Goal: Task Accomplishment & Management: Check status

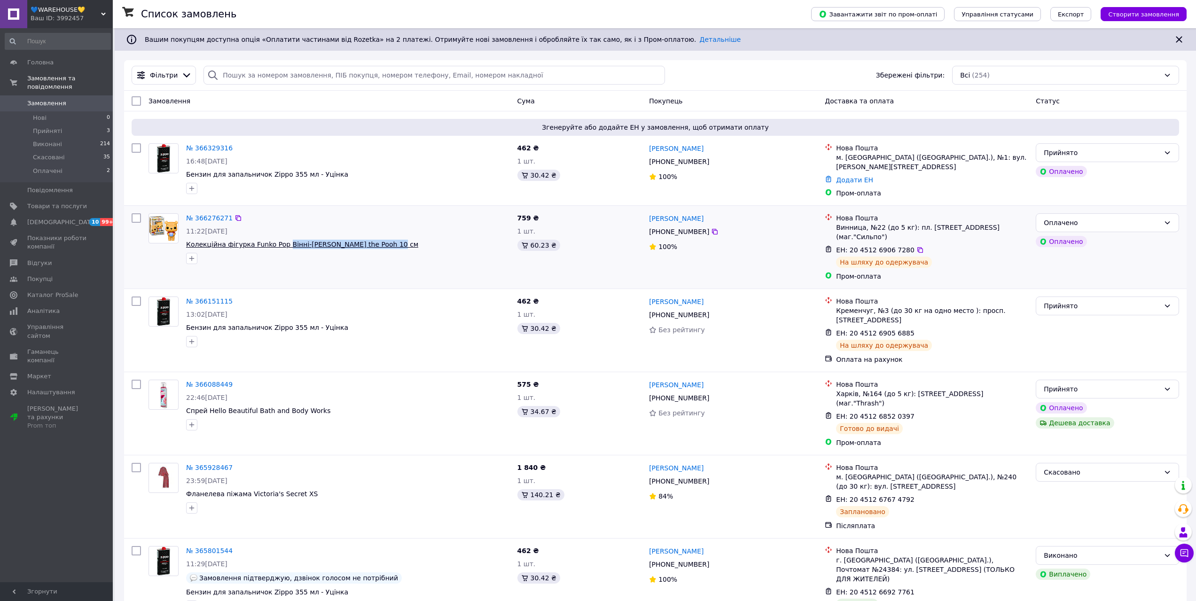
drag, startPoint x: 391, startPoint y: 239, endPoint x: 280, endPoint y: 243, distance: 111.0
click at [280, 243] on span "Колекційна фігурка Funko Pop Вінні-Пух Winnie the Pooh 10 см" at bounding box center [348, 244] width 324 height 9
copy span "Вінні-Пух Winnie the Pooh 10 см"
click at [73, 126] on li "Прийняті 3" at bounding box center [58, 131] width 116 height 13
